Goal: Task Accomplishment & Management: Manage account settings

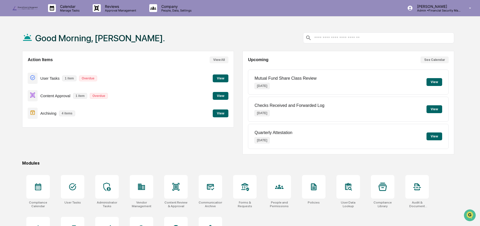
click at [118, 40] on h1 "Good Morning, Lindsay." at bounding box center [100, 38] width 130 height 10
drag, startPoint x: 118, startPoint y: 40, endPoint x: 97, endPoint y: 39, distance: 21.4
click at [97, 39] on h1 "Good Morning, Lindsay." at bounding box center [100, 38] width 130 height 10
click at [131, 37] on div "Good Morning, Lindsay." at bounding box center [238, 38] width 432 height 26
drag, startPoint x: 125, startPoint y: 38, endPoint x: 98, endPoint y: 38, distance: 26.9
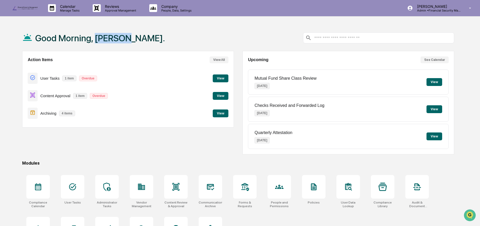
click at [96, 39] on h1 "Good Morning, Lindsay." at bounding box center [100, 38] width 130 height 10
click at [130, 35] on div "Good Morning, Lindsay." at bounding box center [238, 38] width 432 height 26
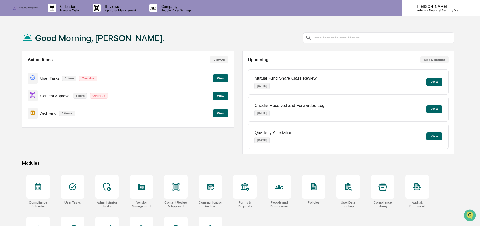
click at [436, 5] on p "[PERSON_NAME]" at bounding box center [437, 6] width 49 height 4
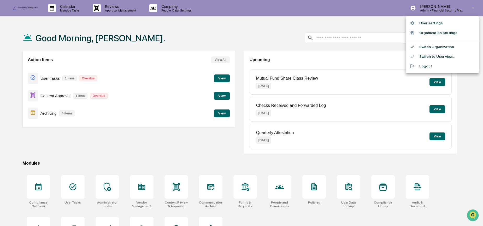
click at [436, 47] on li "Switch Organization" at bounding box center [442, 47] width 73 height 10
